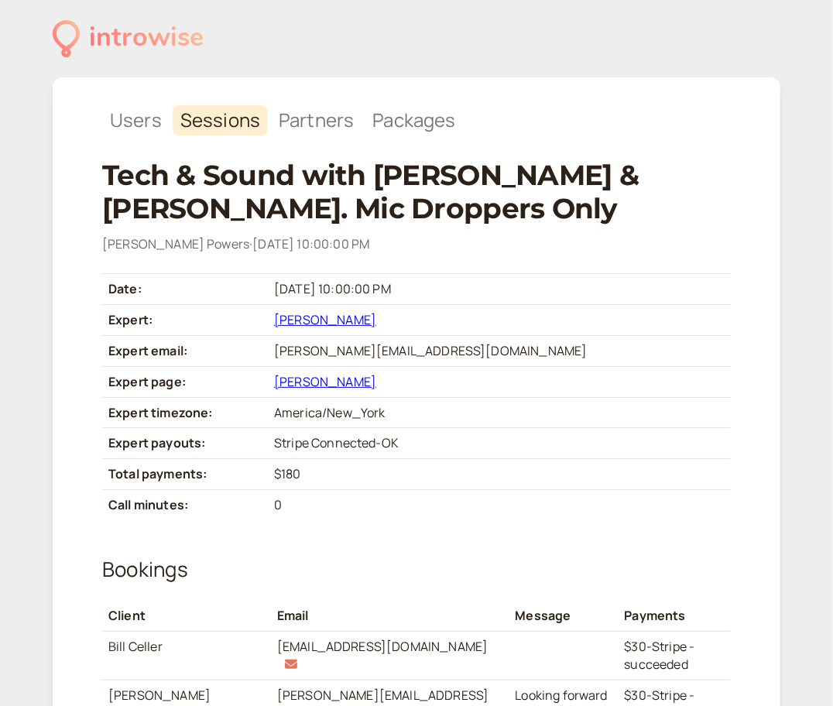
click at [376, 312] on link "[PERSON_NAME]" at bounding box center [325, 319] width 102 height 17
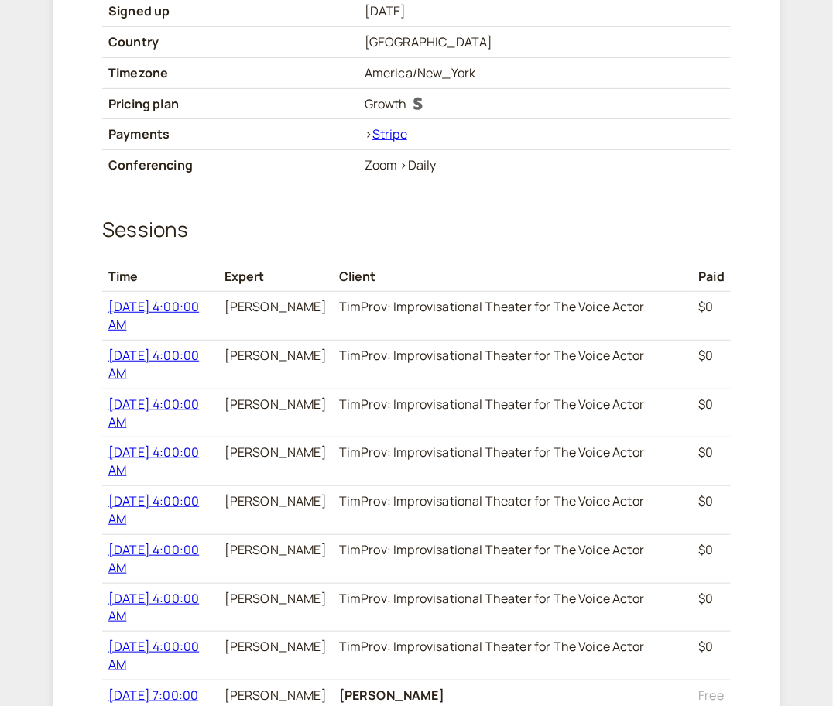
scroll to position [245, 0]
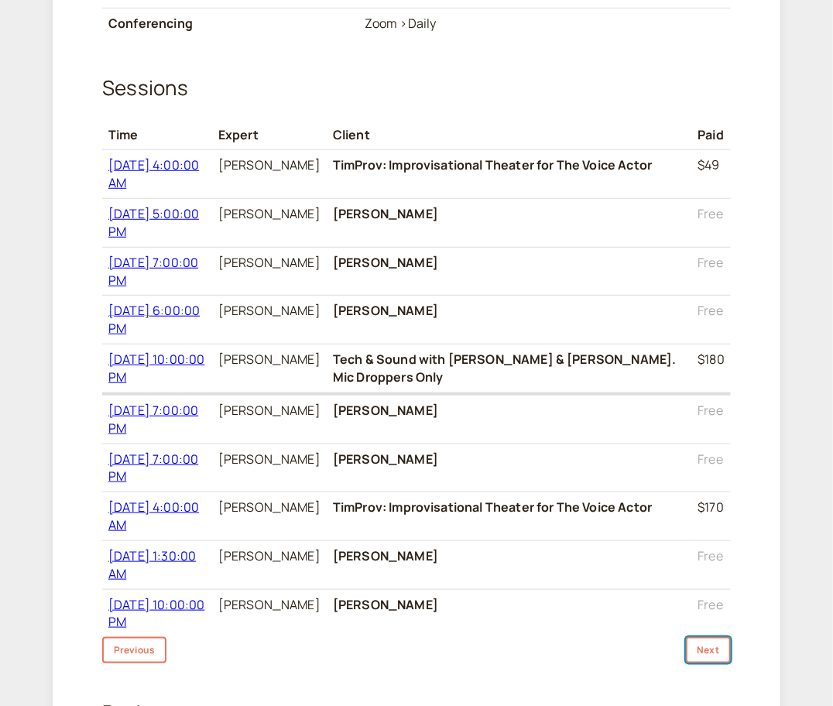
scroll to position [389, 0]
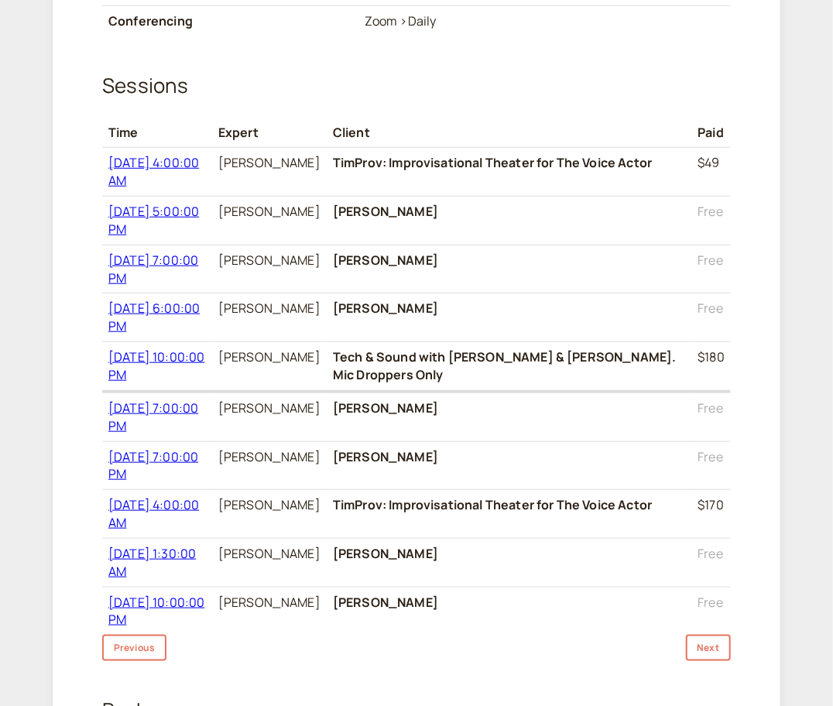
click at [199, 496] on span "[DATE] 4:00:00 AM" at bounding box center [153, 513] width 91 height 35
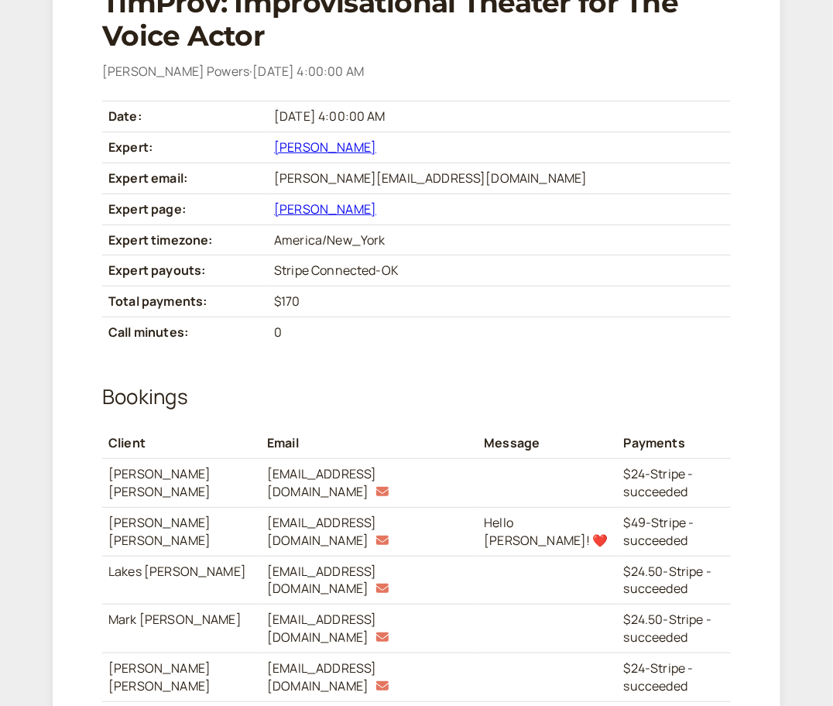
scroll to position [168, 0]
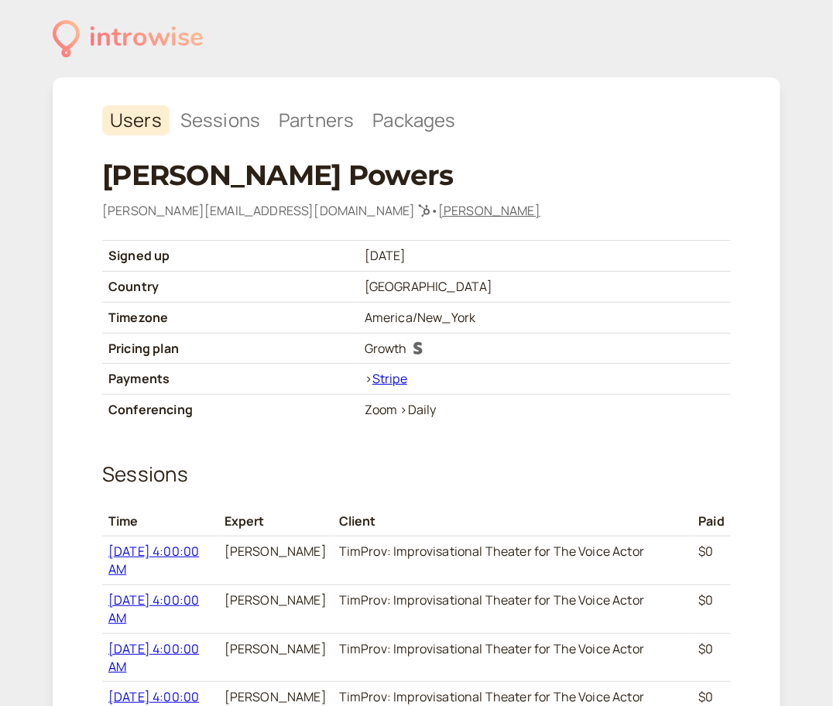
click at [438, 212] on link "[PERSON_NAME]" at bounding box center [489, 210] width 102 height 17
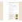
scroll to position [923, 0]
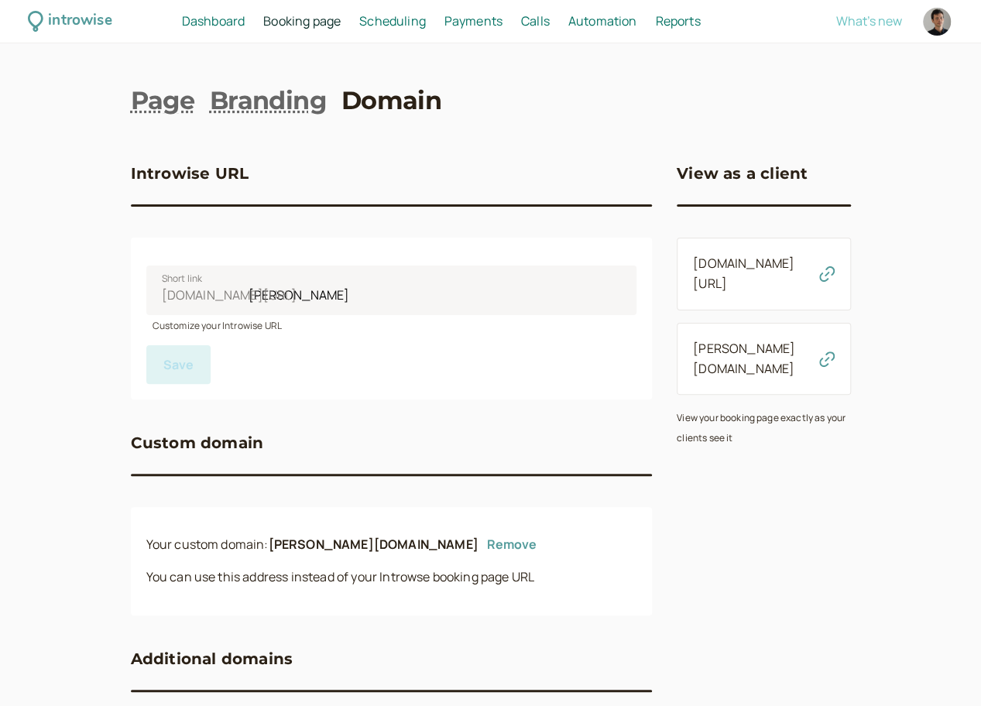
click at [854, 18] on span "What's new" at bounding box center [869, 20] width 66 height 17
click at [866, 28] on span "What's new" at bounding box center [869, 20] width 66 height 17
